Goal: Information Seeking & Learning: Compare options

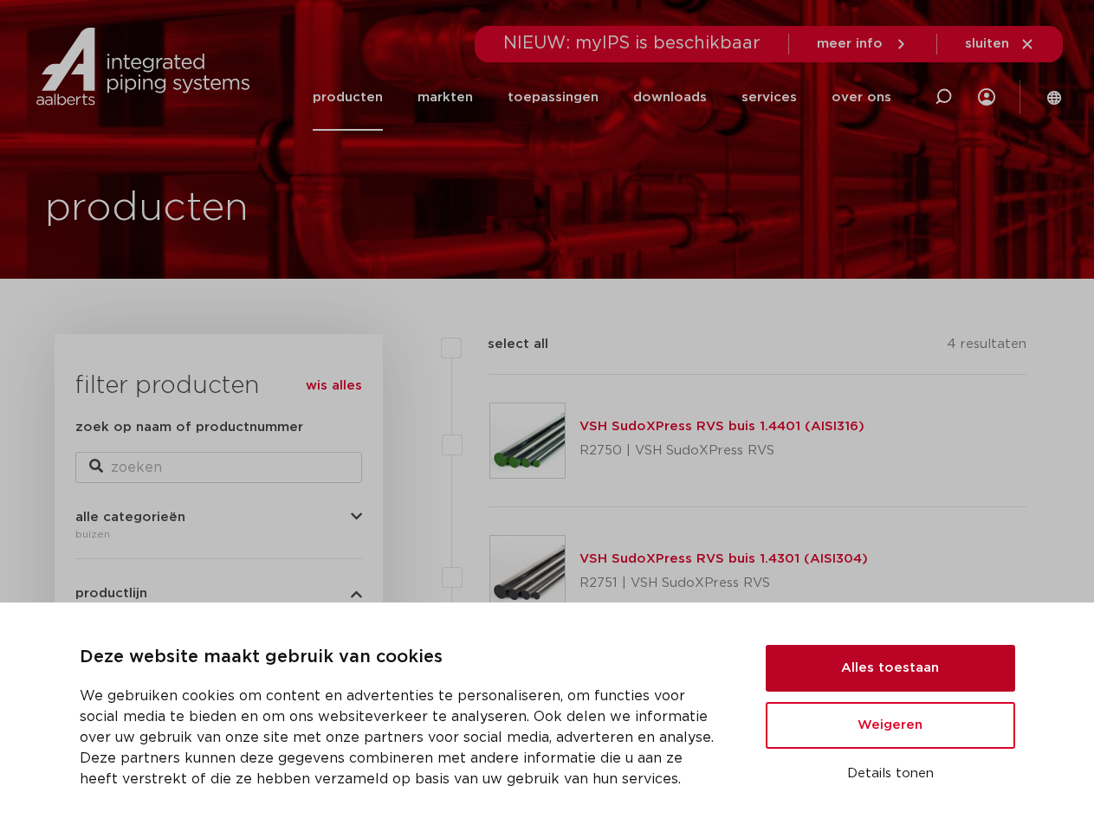
click at [890, 669] on button "Alles toestaan" at bounding box center [890, 668] width 249 height 47
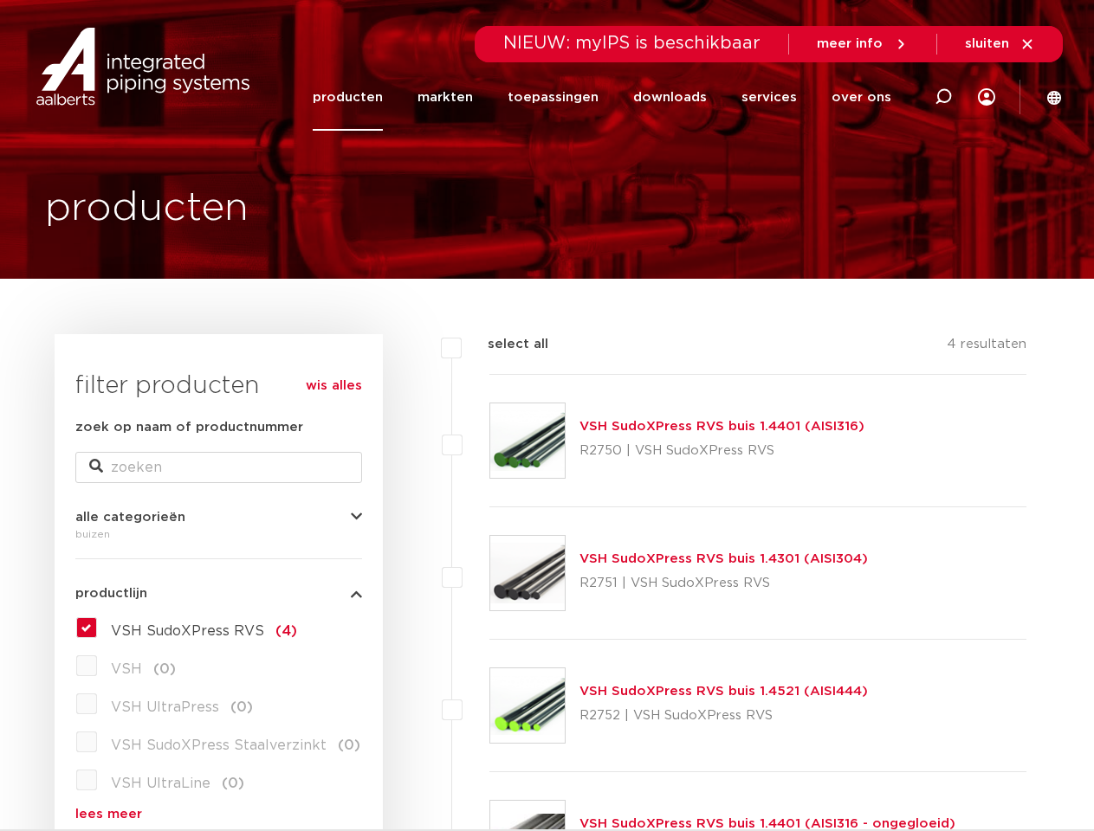
click at [890, 726] on div "VSH SudoXPress RVS buis 1.4521 (AISI444) R2752 | VSH SudoXPress RVS" at bounding box center [758, 706] width 538 height 133
click at [890, 774] on div "VSH SudoXPress RVS buis 1.4401 (AISI316 - ongegloeid) SP6000V | VSH SudoXPress …" at bounding box center [758, 838] width 538 height 133
click at [611, 97] on li "toepassingen" at bounding box center [553, 97] width 126 height 67
click at [943, 97] on icon at bounding box center [943, 97] width 21 height 21
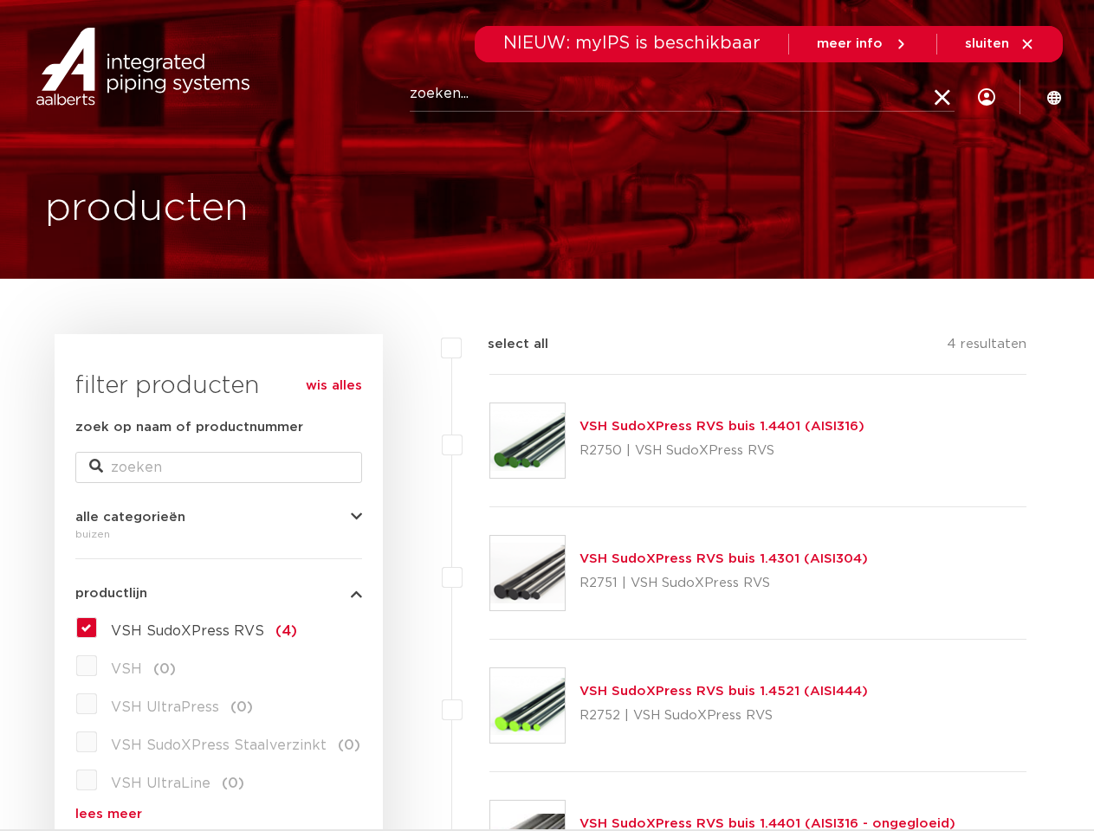
click at [1000, 44] on span "sluiten" at bounding box center [987, 43] width 44 height 13
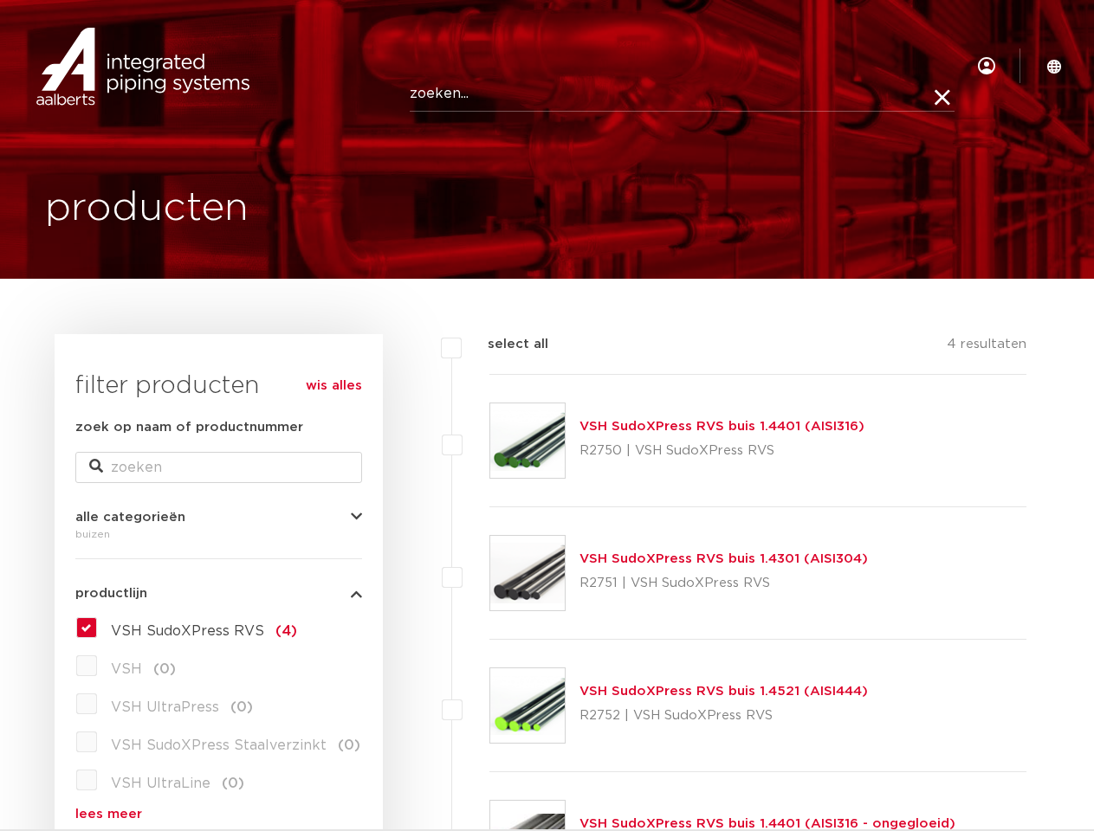
click at [218, 517] on button "alle categorieën" at bounding box center [218, 517] width 287 height 13
